Goal: Check status: Verify the current state of an ongoing process or item

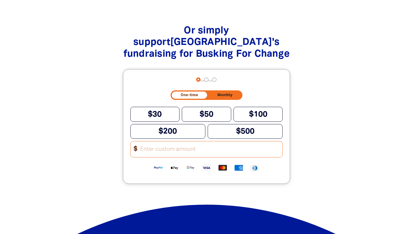
scroll to position [758, 0]
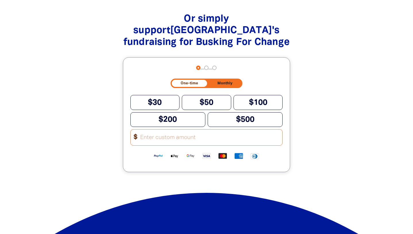
click at [154, 138] on input "Other Amount" at bounding box center [209, 137] width 146 height 16
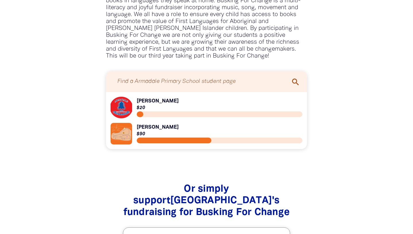
type input "38"
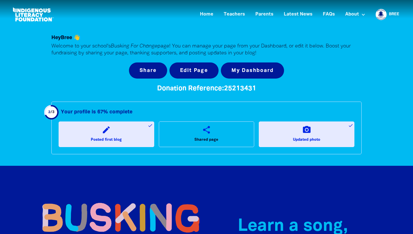
scroll to position [0, 0]
click at [206, 14] on link "Home" at bounding box center [207, 14] width 20 height 9
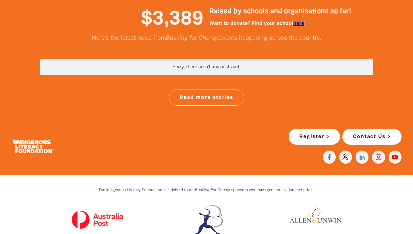
scroll to position [1489, 0]
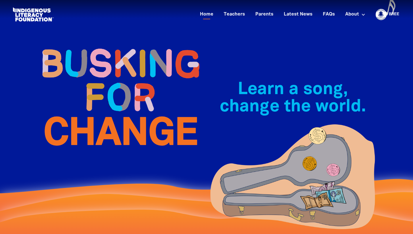
scroll to position [0, 0]
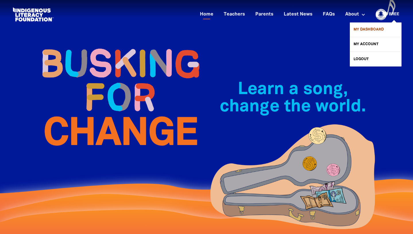
click at [365, 28] on link "My Dashboard" at bounding box center [376, 29] width 52 height 14
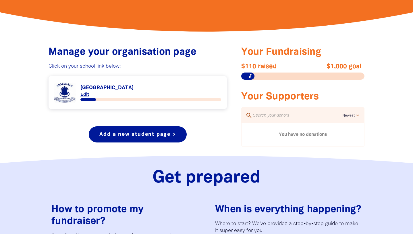
scroll to position [188, 0]
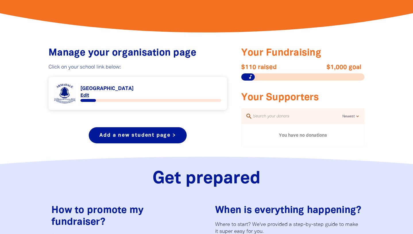
click at [133, 90] on link "Link to [GEOGRAPHIC_DATA]" at bounding box center [137, 93] width 167 height 22
